Goal: Task Accomplishment & Management: Use online tool/utility

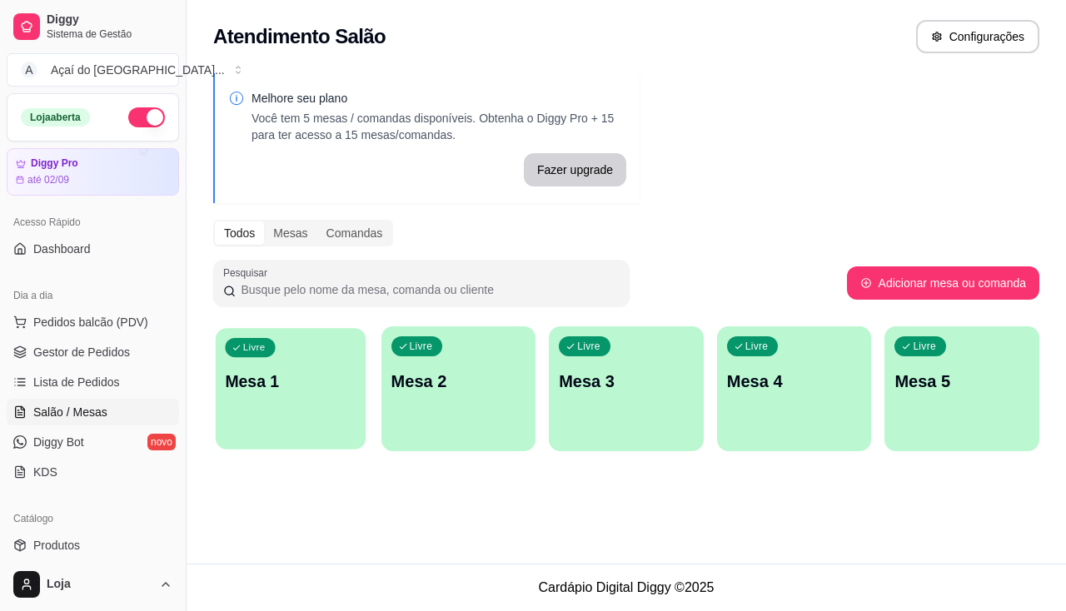
click at [299, 407] on div "Livre Mesa 1" at bounding box center [291, 379] width 150 height 102
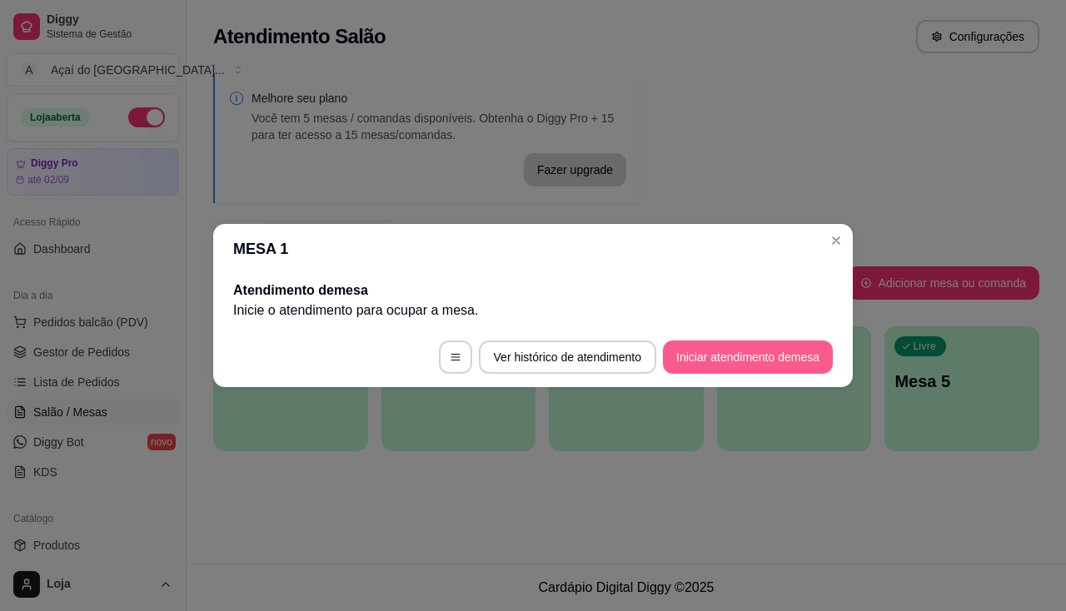
click at [705, 362] on button "Iniciar atendimento de mesa" at bounding box center [748, 357] width 170 height 33
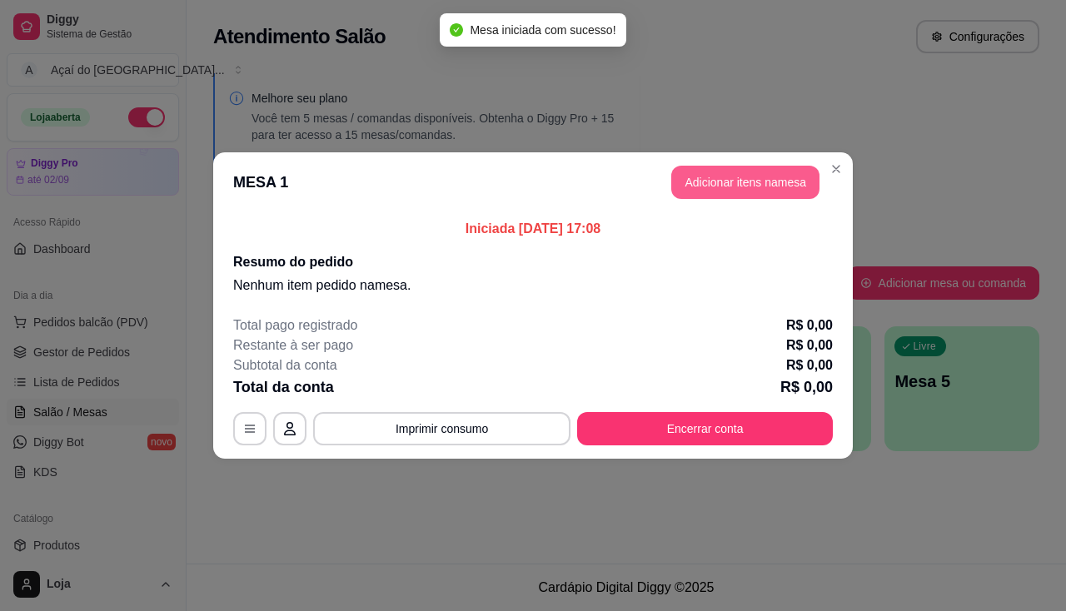
click at [695, 183] on button "Adicionar itens na mesa" at bounding box center [745, 182] width 148 height 33
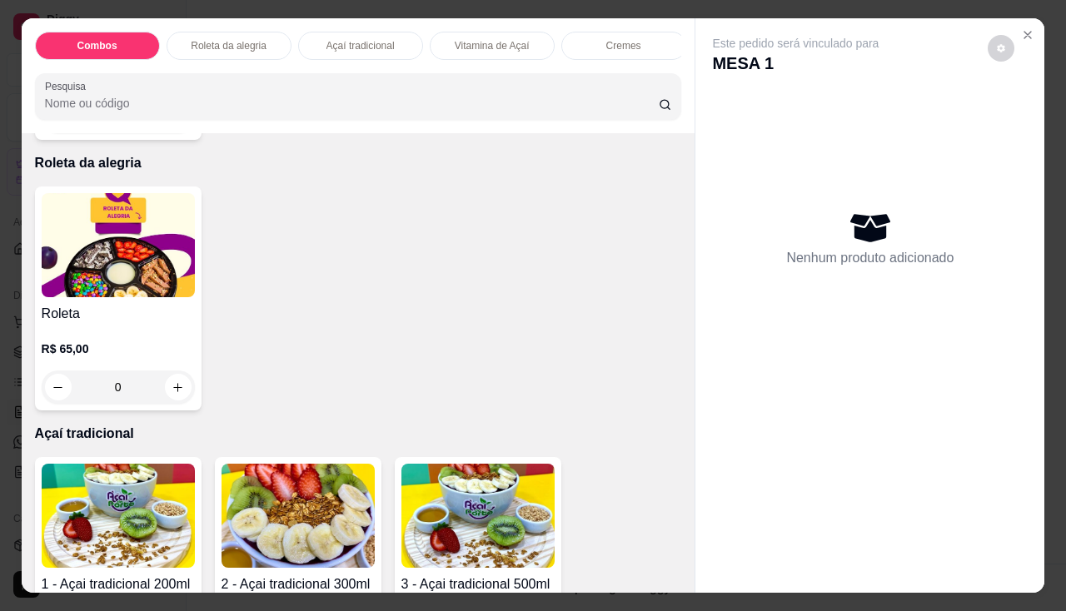
scroll to position [666, 0]
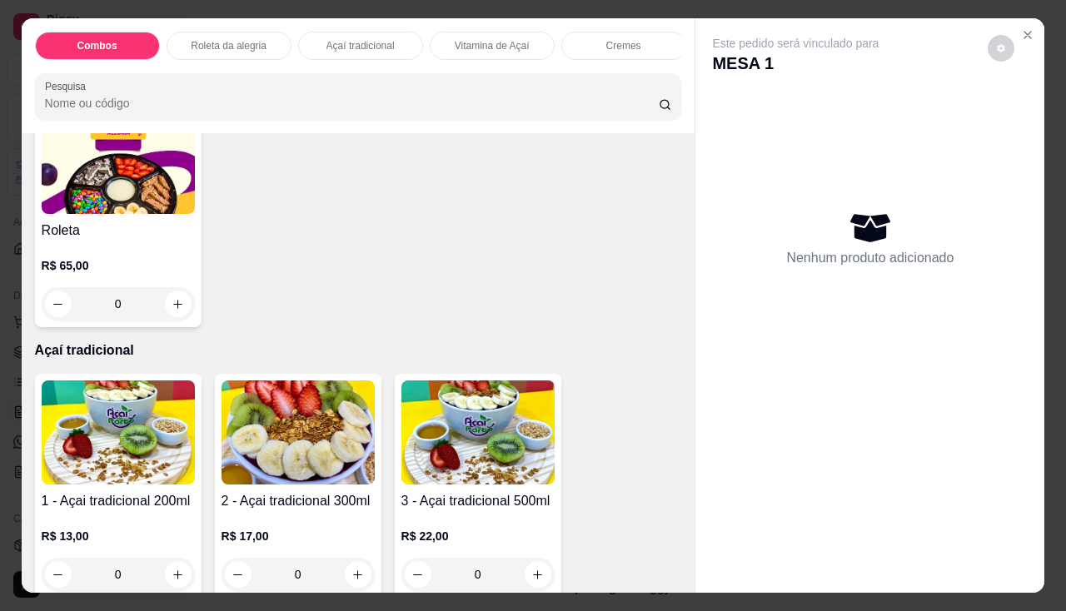
click at [123, 461] on img at bounding box center [118, 433] width 153 height 104
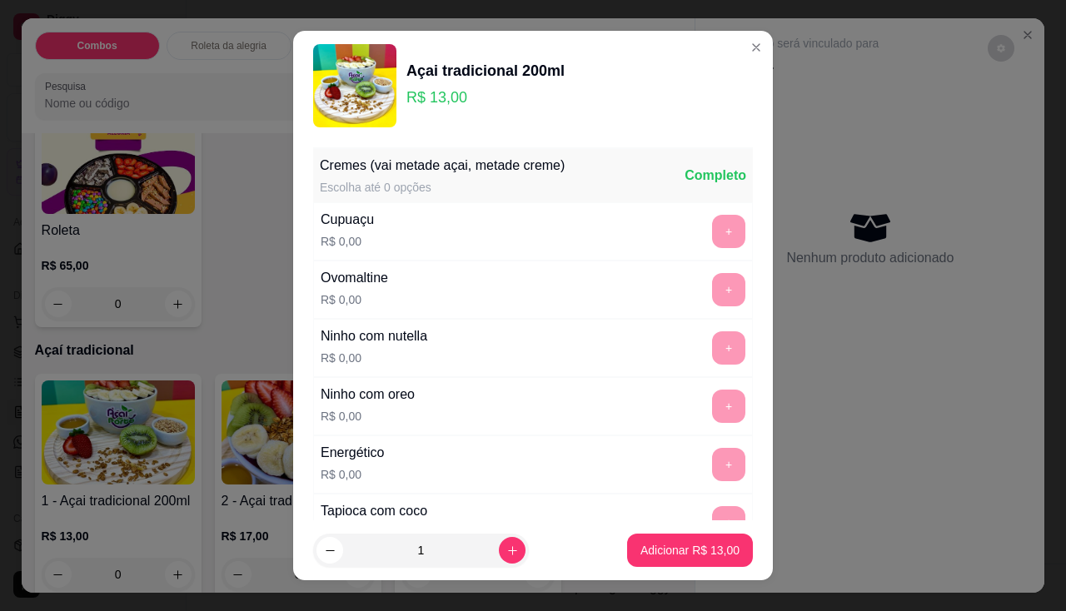
scroll to position [250, 0]
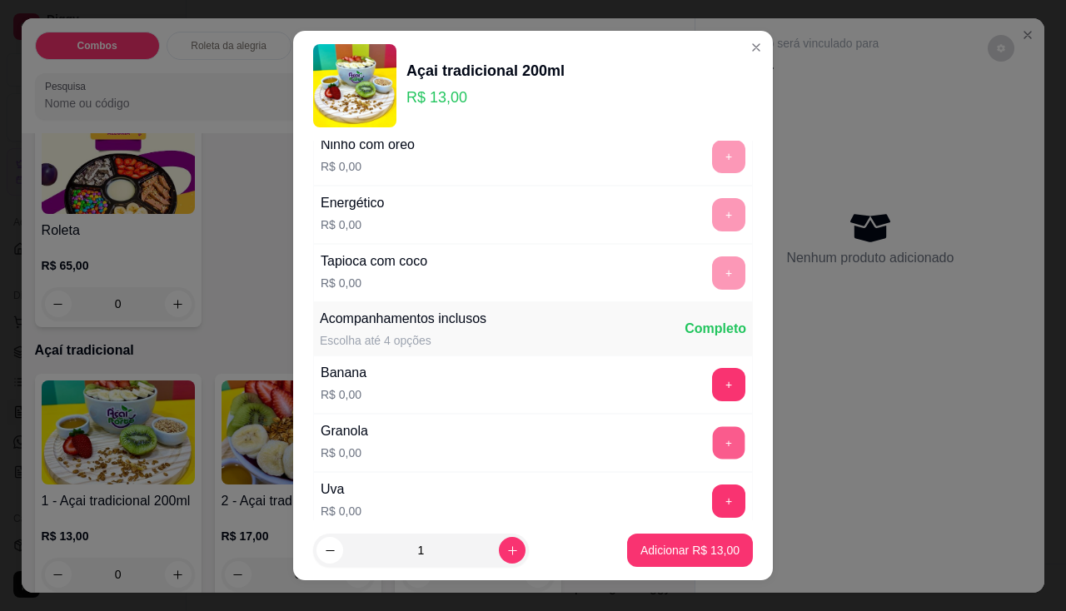
click at [713, 443] on button "+" at bounding box center [729, 442] width 32 height 32
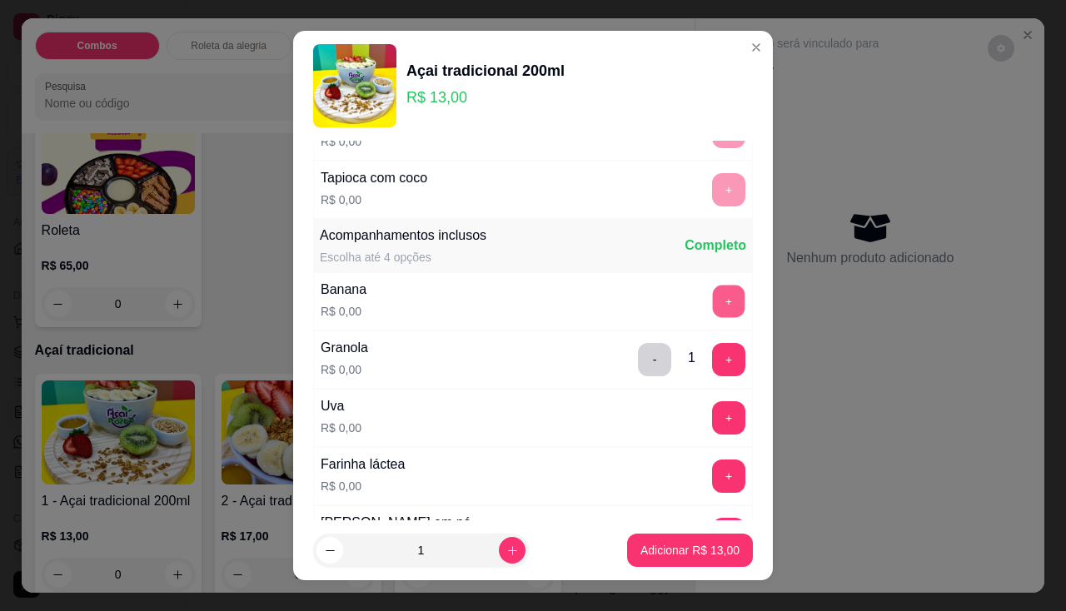
click at [713, 308] on button "+" at bounding box center [729, 301] width 32 height 32
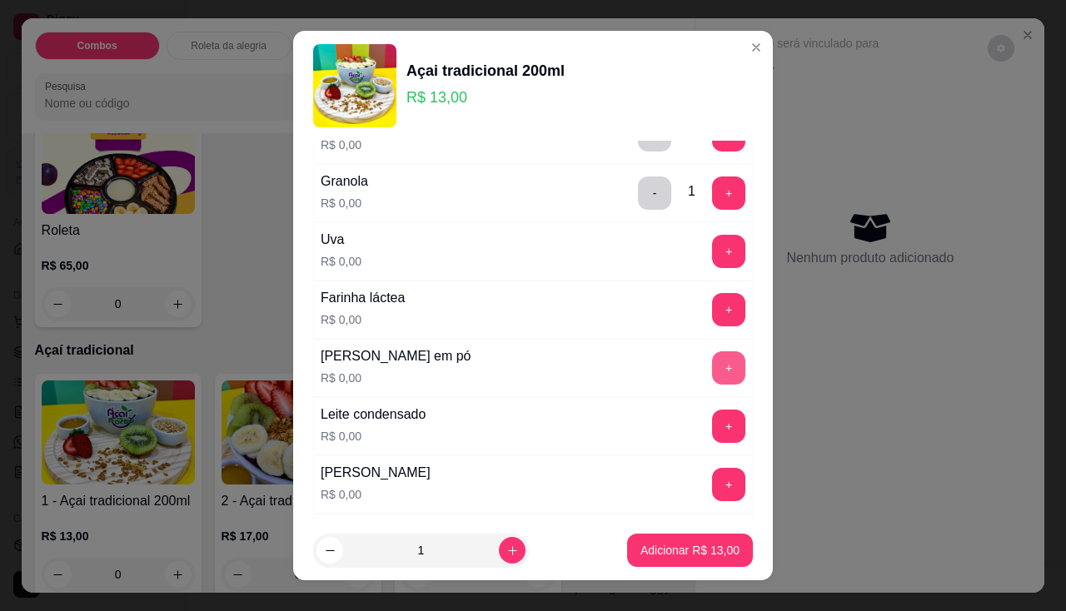
click at [712, 368] on button "+" at bounding box center [728, 367] width 33 height 33
click at [713, 493] on button "+" at bounding box center [729, 484] width 32 height 32
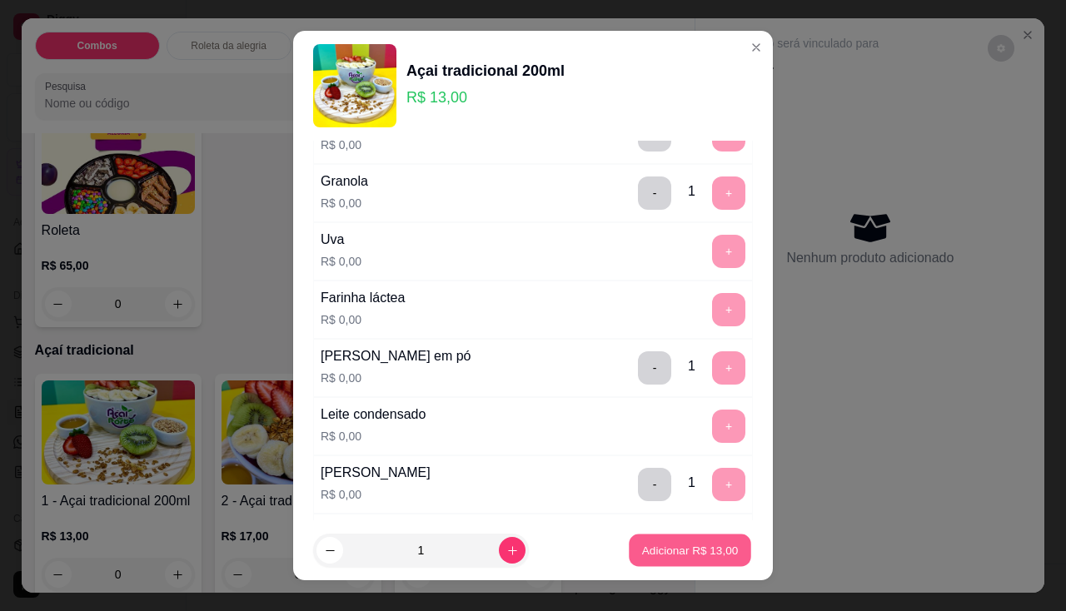
click at [677, 550] on p "Adicionar R$ 13,00" at bounding box center [690, 551] width 97 height 16
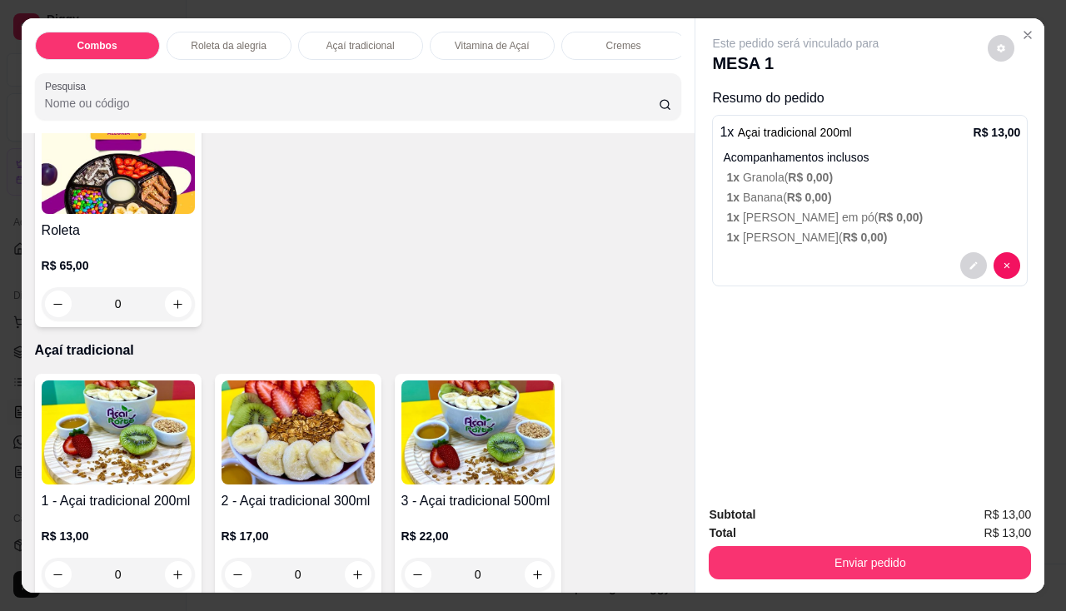
click at [157, 446] on img at bounding box center [118, 433] width 153 height 104
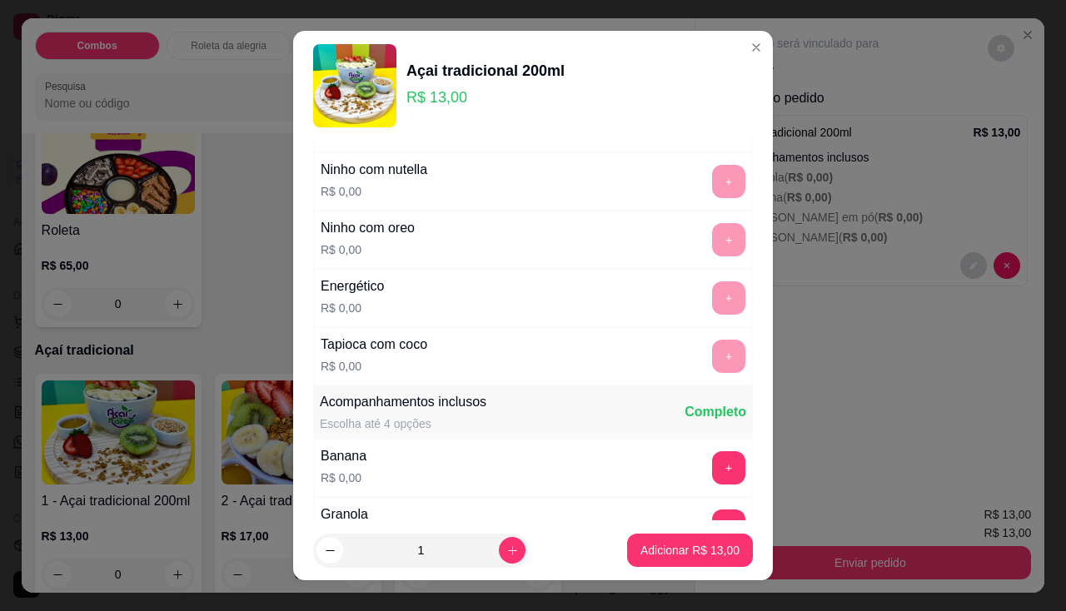
scroll to position [250, 0]
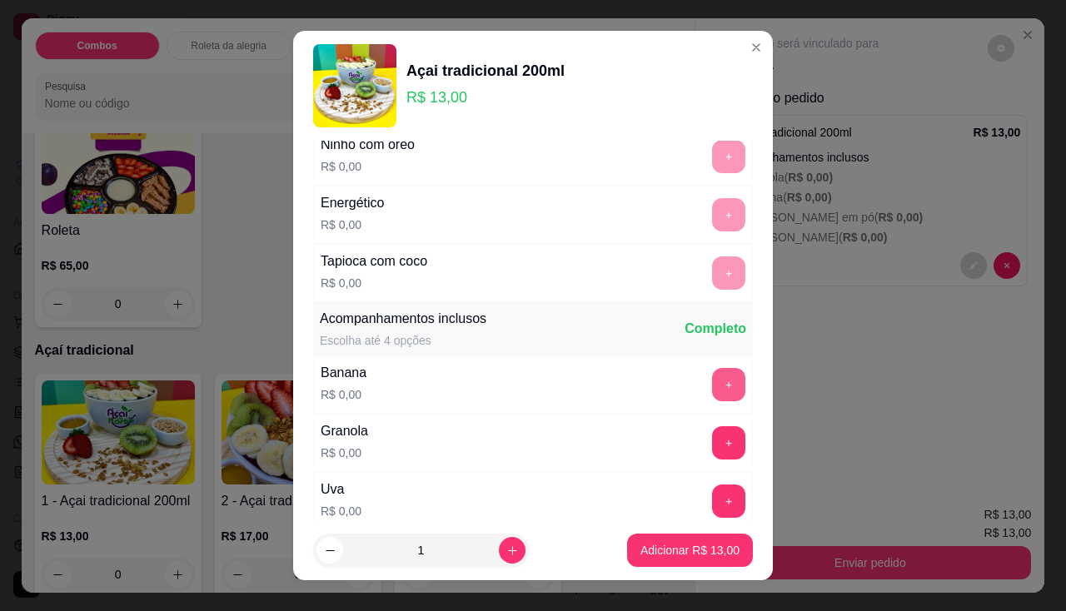
click at [712, 385] on button "+" at bounding box center [728, 384] width 33 height 33
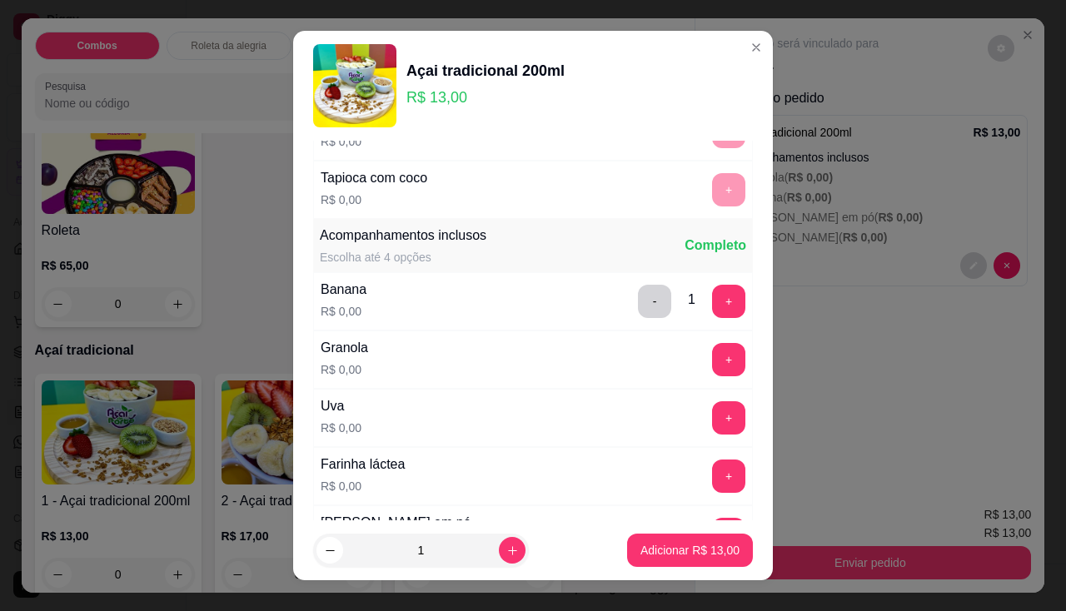
drag, startPoint x: 726, startPoint y: 381, endPoint x: 824, endPoint y: 363, distance: 99.0
click at [730, 381] on div "Cremes (vai metade açai, metade creme) Escolha até 0 opções Completo Cupuaçu R$…" at bounding box center [533, 331] width 480 height 381
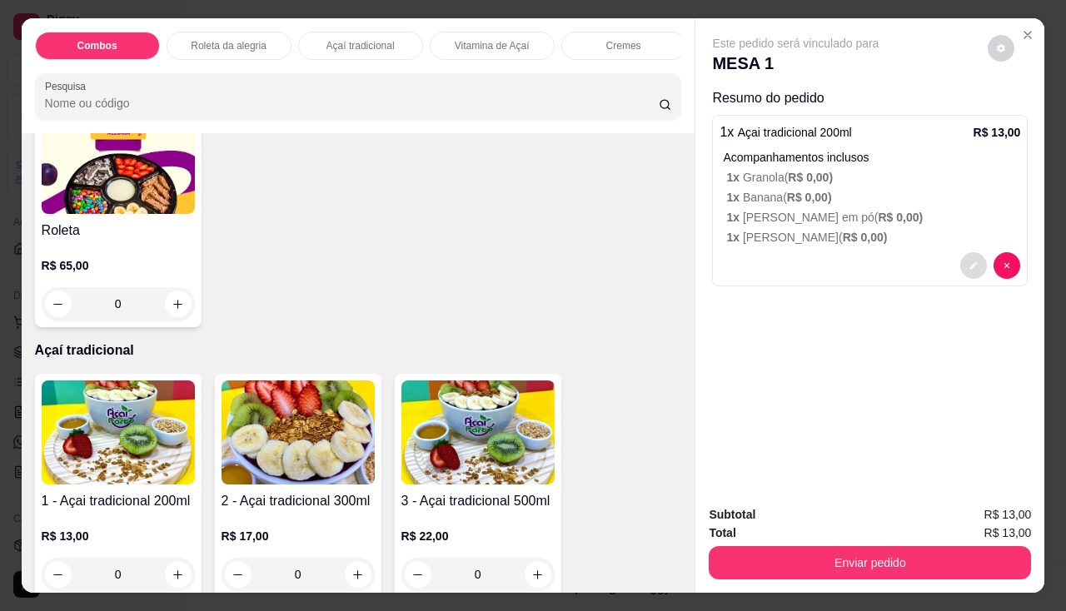
click at [966, 267] on button "decrease-product-quantity" at bounding box center [973, 265] width 27 height 27
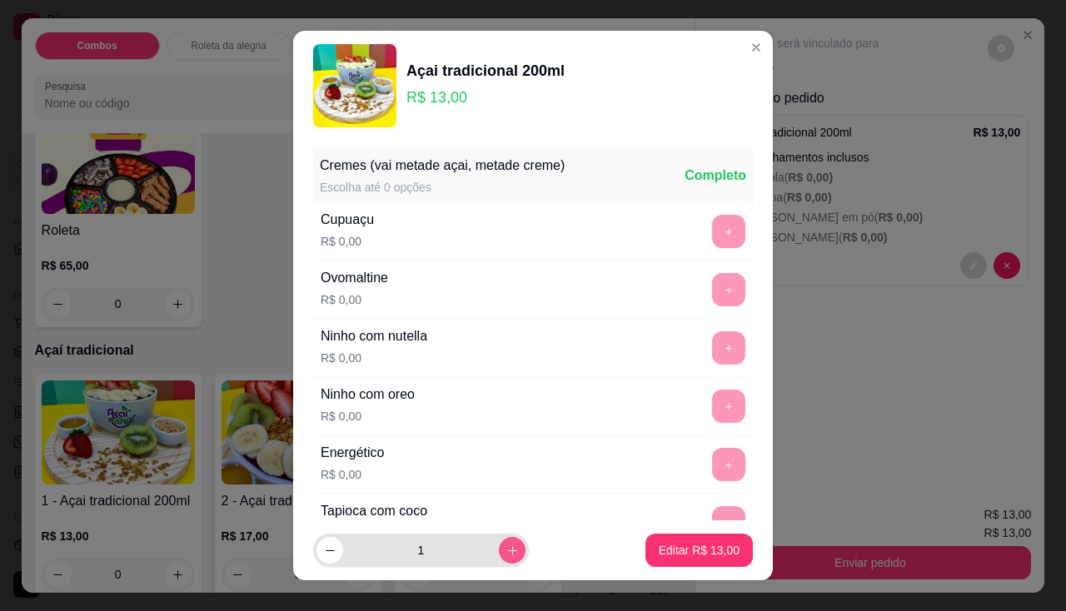
click at [506, 552] on icon "increase-product-quantity" at bounding box center [512, 551] width 12 height 12
type input "2"
click at [659, 549] on p "Editar R$ 26,00" at bounding box center [699, 550] width 81 height 17
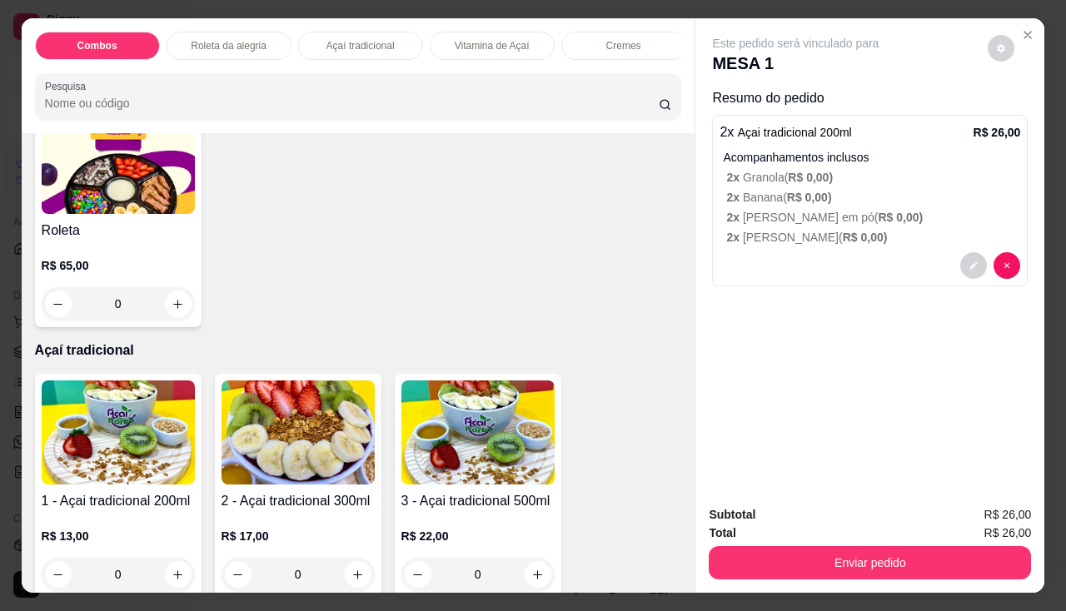
click at [743, 542] on div "Enviar pedido" at bounding box center [870, 560] width 322 height 37
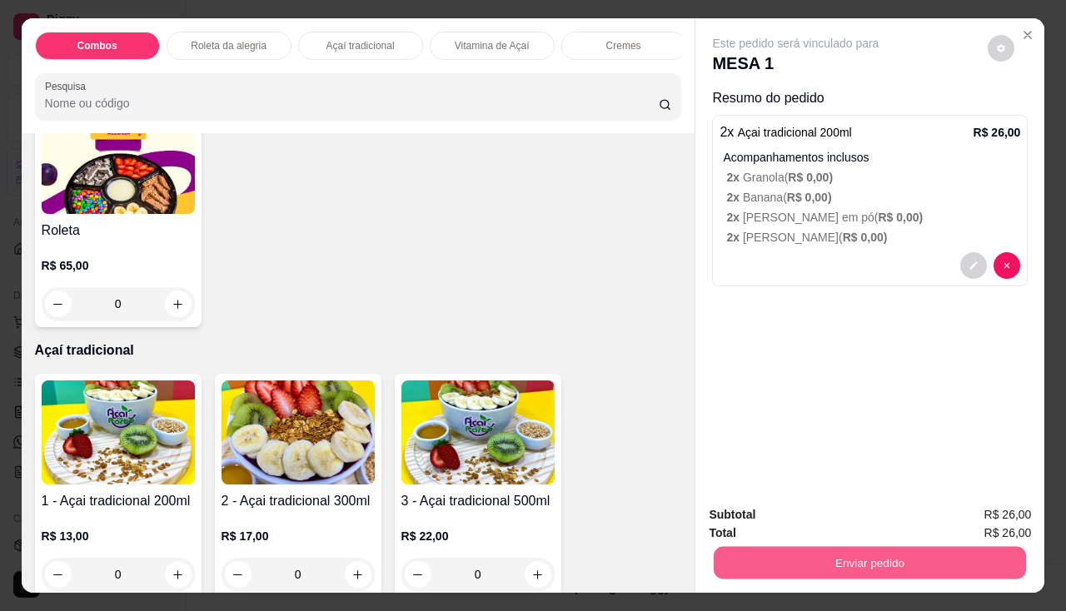
click at [748, 555] on button "Enviar pedido" at bounding box center [870, 563] width 312 height 32
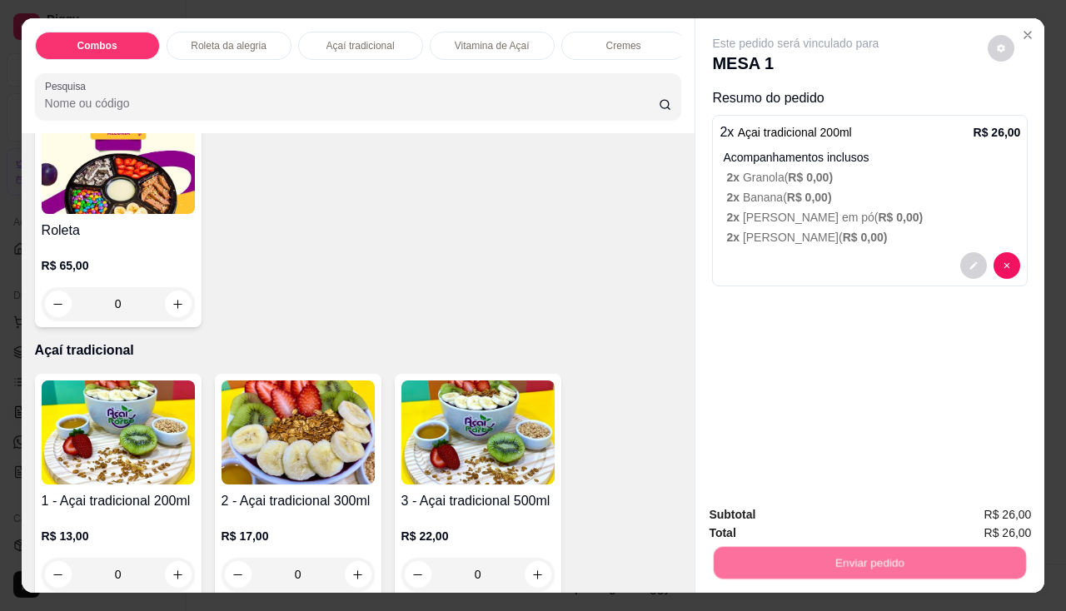
click at [775, 510] on button "Não registrar e enviar pedido" at bounding box center [815, 517] width 173 height 32
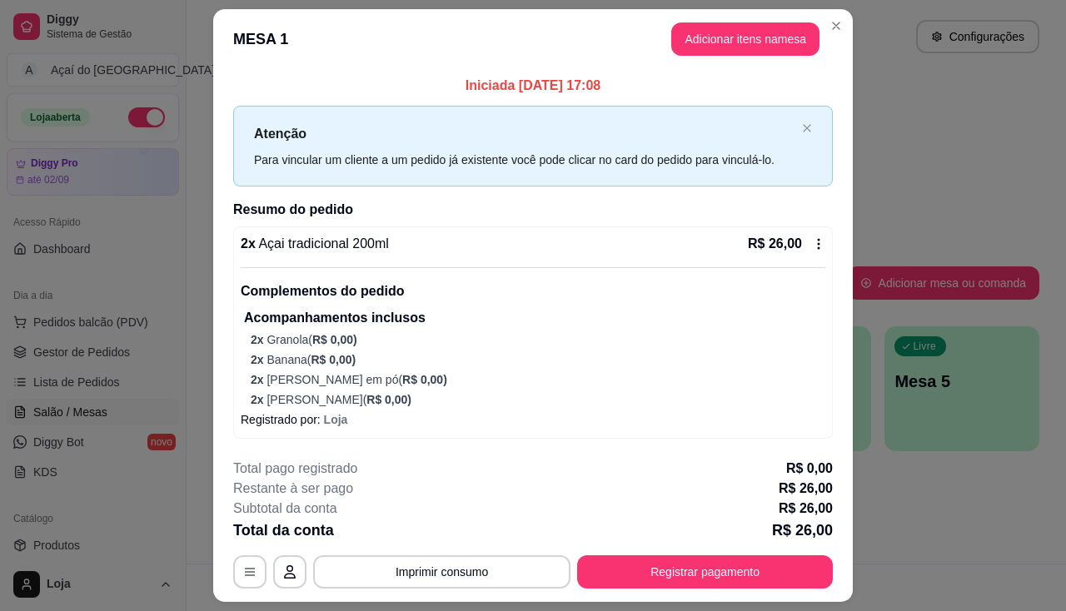
click at [717, 429] on div "2 x Açai tradicional 200ml R$ 26,00 Complementos do pedido Acompanhamentos incl…" at bounding box center [533, 333] width 600 height 212
click at [815, 243] on icon at bounding box center [818, 243] width 13 height 13
drag, startPoint x: 555, startPoint y: 516, endPoint x: 471, endPoint y: 567, distance: 98.0
click at [554, 516] on div "Subtotal da conta R$ 26,00" at bounding box center [533, 509] width 600 height 20
click at [471, 572] on button "Imprimir consumo" at bounding box center [442, 572] width 250 height 32
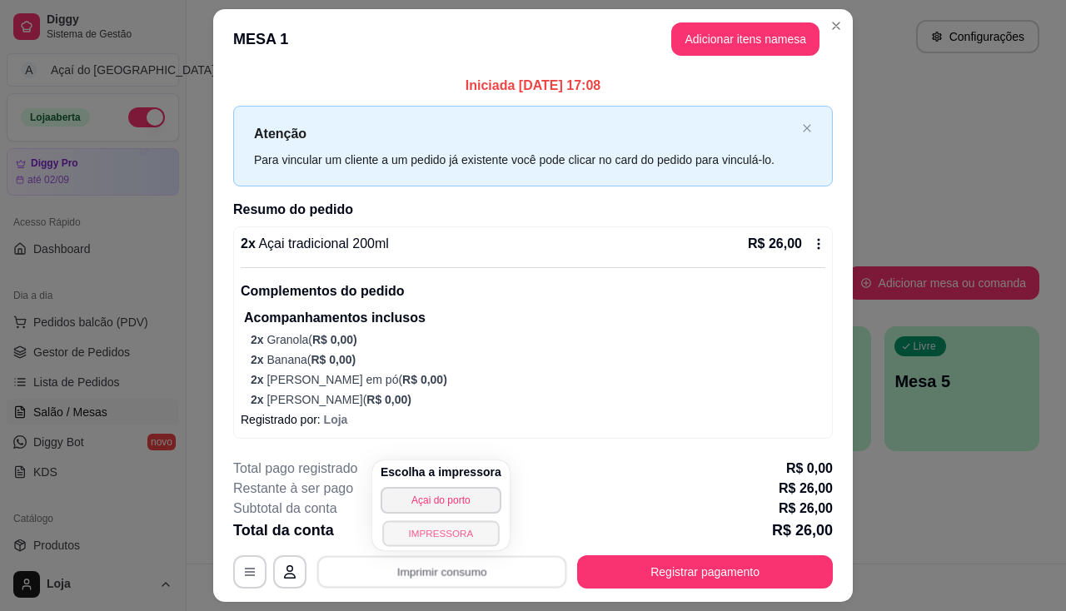
click at [461, 536] on button "IMPRESSORA" at bounding box center [440, 534] width 117 height 26
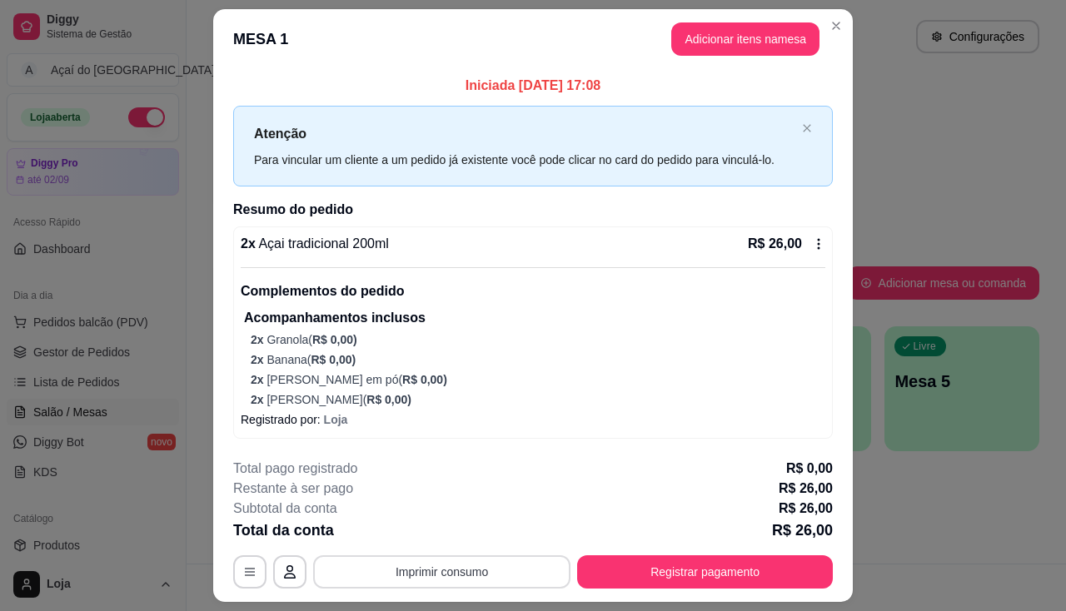
click at [456, 579] on button "Imprimir consumo" at bounding box center [441, 572] width 257 height 33
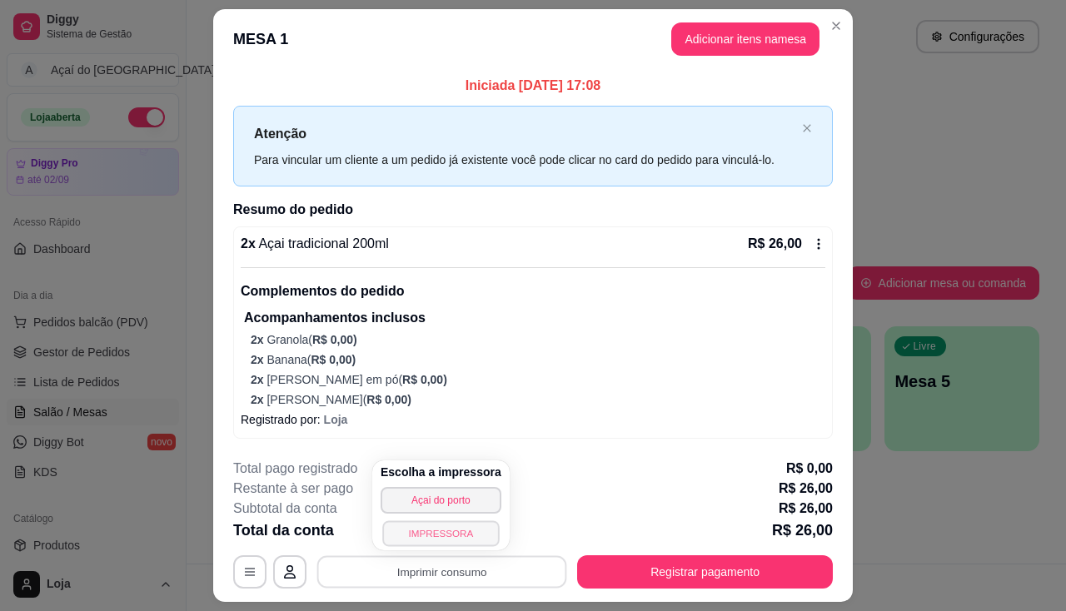
click at [477, 536] on button "IMPRESSORA" at bounding box center [440, 534] width 117 height 26
